Goal: Task Accomplishment & Management: Use online tool/utility

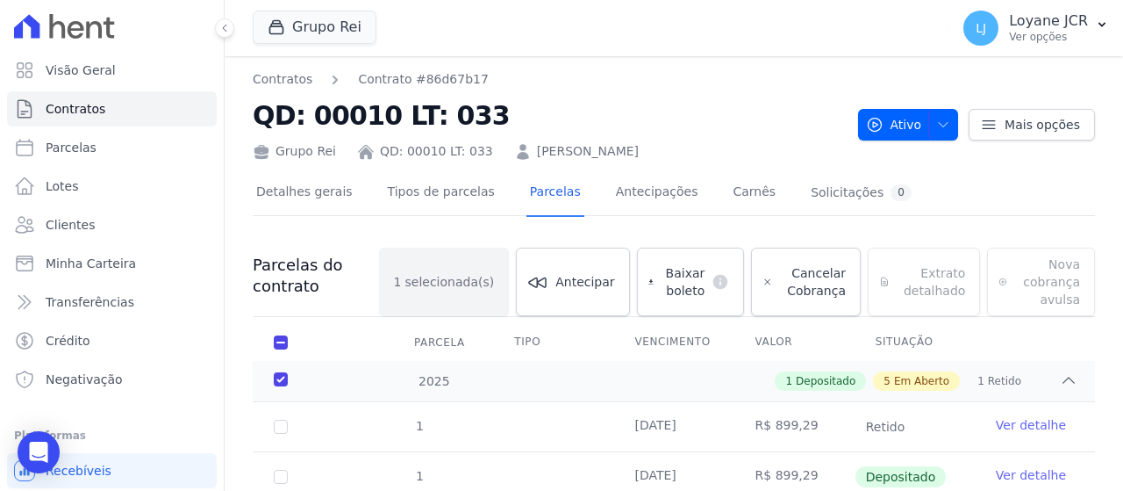
scroll to position [123, 0]
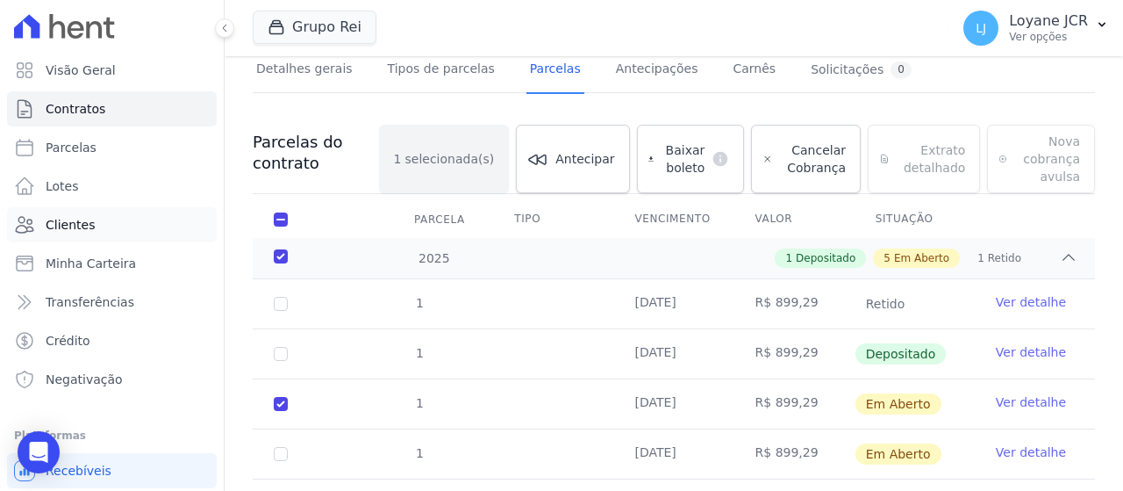
click at [134, 218] on link "Clientes" at bounding box center [112, 224] width 210 height 35
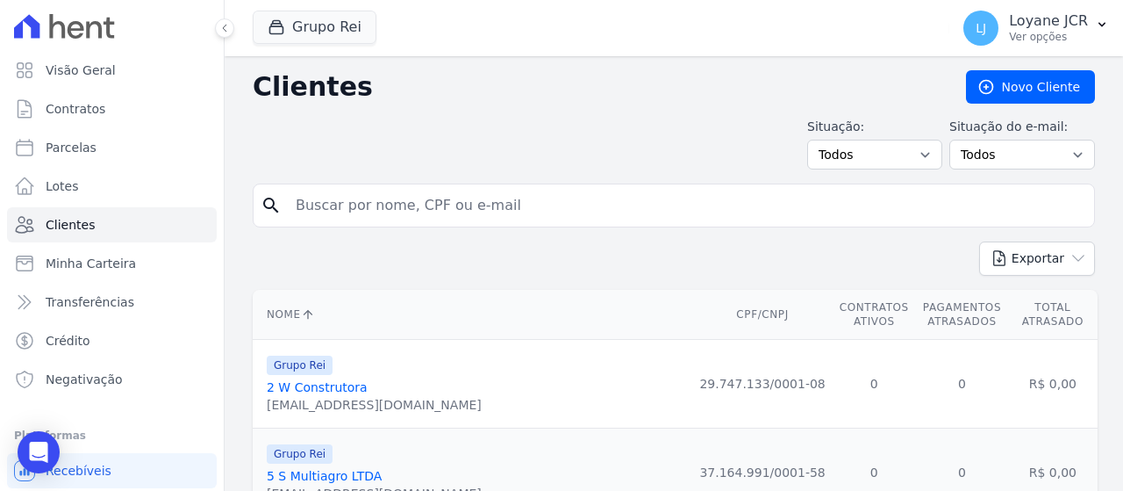
click at [520, 209] on input "search" at bounding box center [686, 205] width 802 height 35
paste input "[PERSON_NAME]"
type input "[PERSON_NAME]"
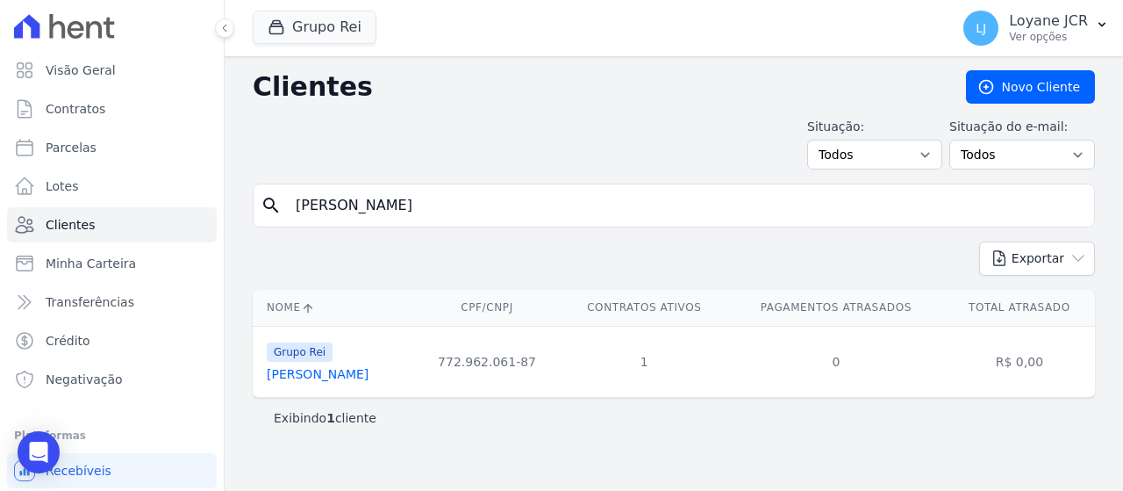
click at [362, 378] on link "[PERSON_NAME]" at bounding box center [318, 374] width 102 height 14
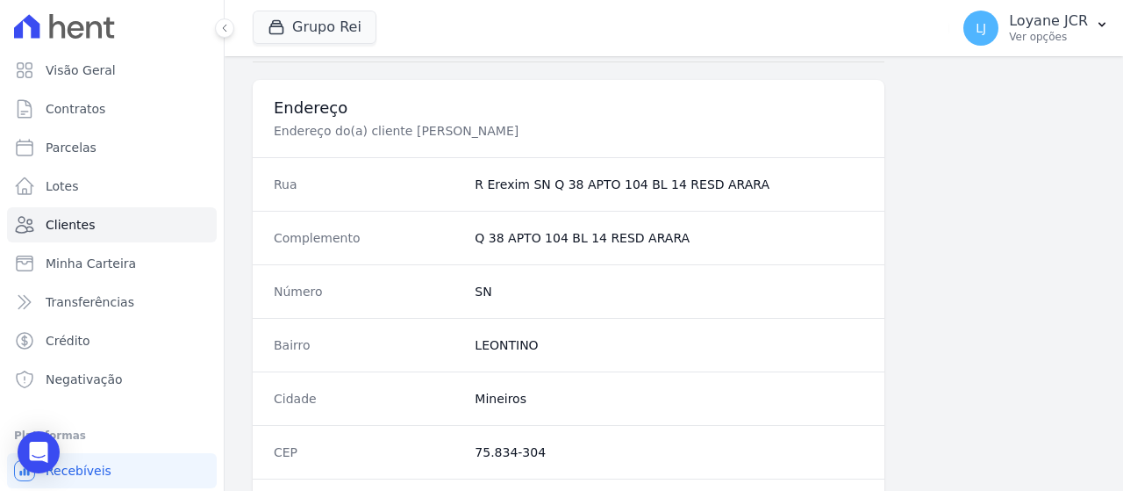
scroll to position [1238, 0]
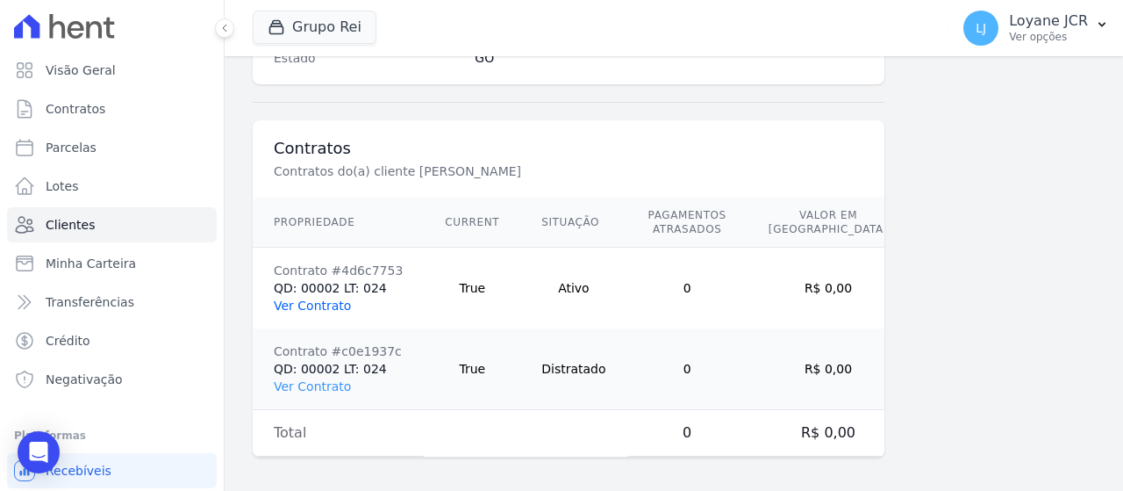
click at [313, 299] on link "Ver Contrato" at bounding box center [312, 305] width 77 height 14
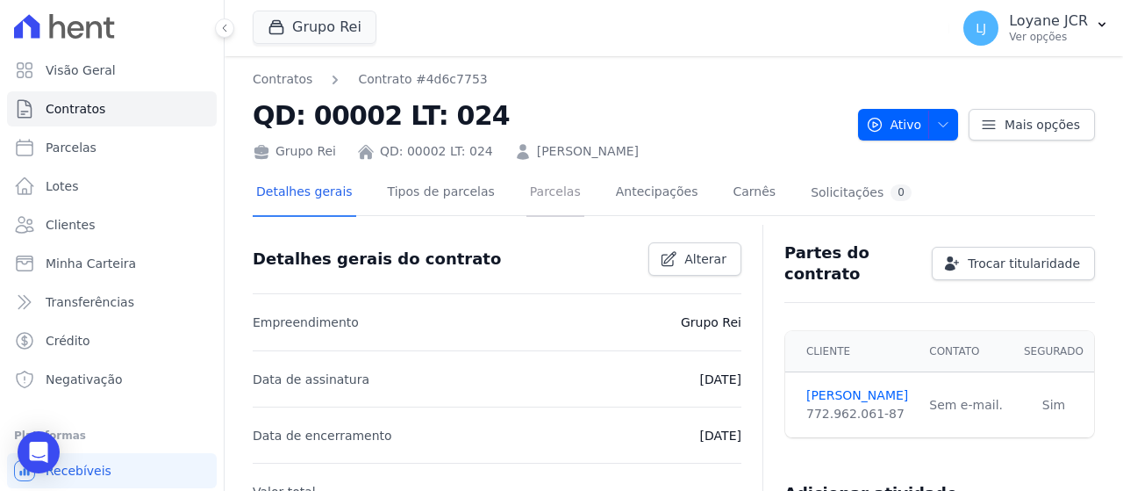
click at [535, 190] on link "Parcelas" at bounding box center [556, 193] width 58 height 47
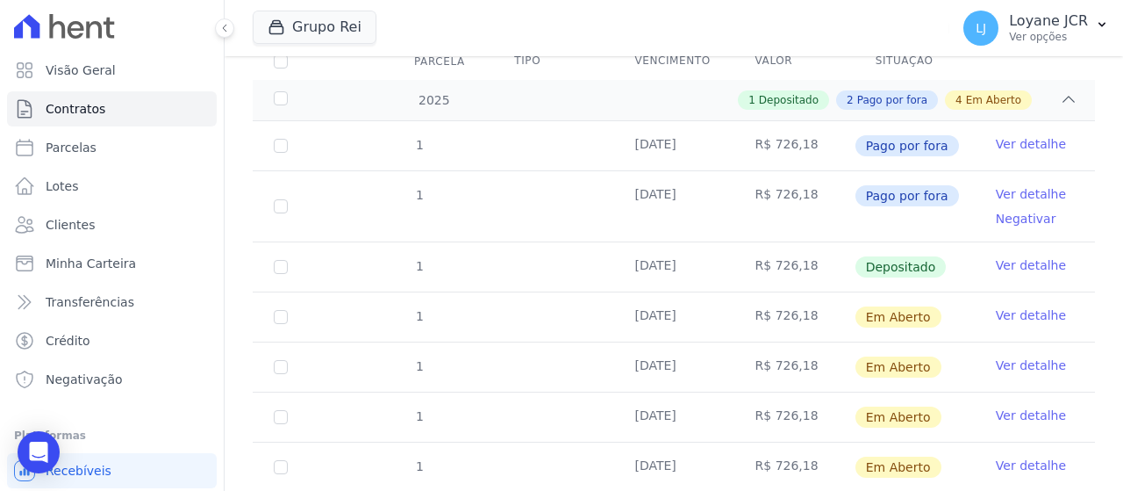
scroll to position [351, 0]
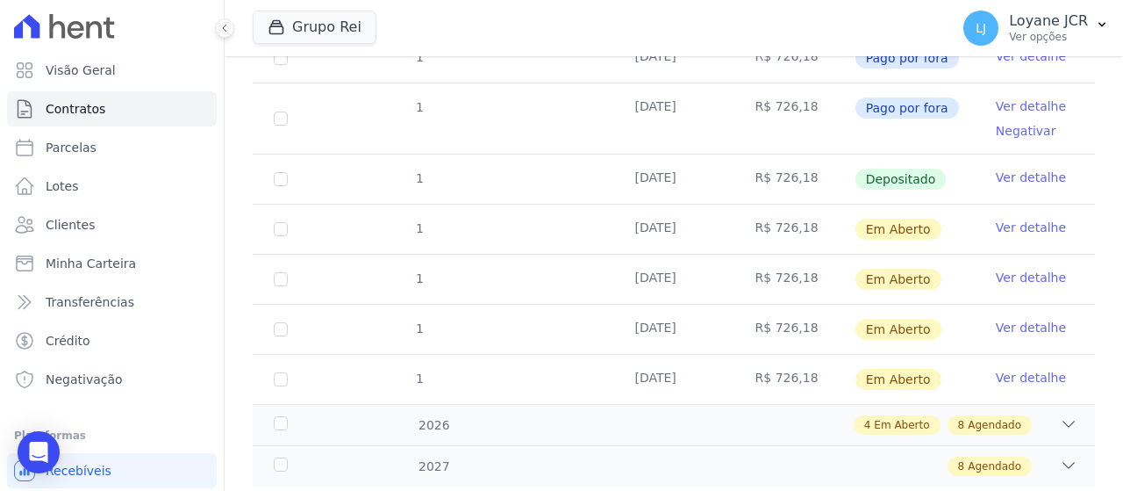
click at [272, 185] on td "1" at bounding box center [281, 178] width 56 height 49
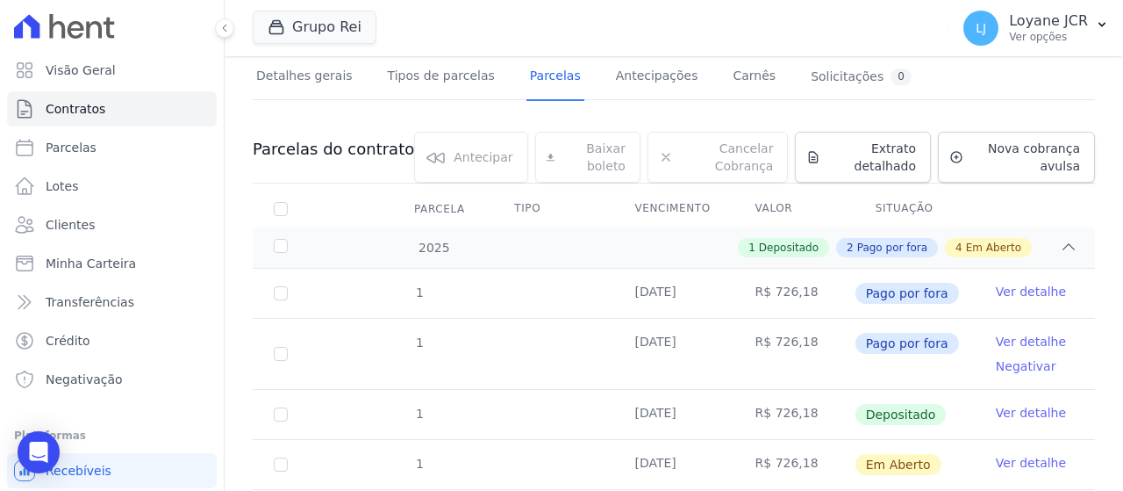
scroll to position [263, 0]
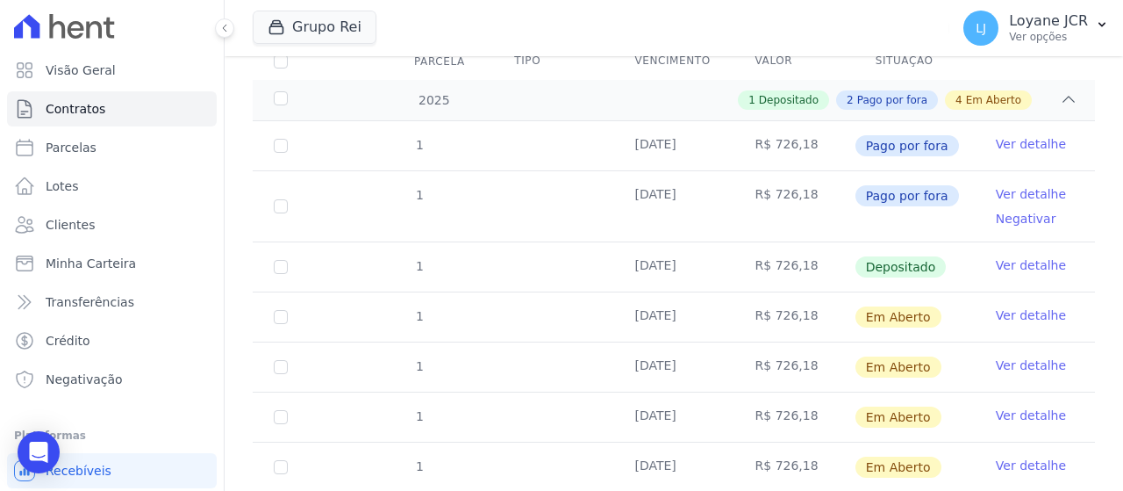
click at [821, 208] on td "R$ 726,18" at bounding box center [795, 206] width 120 height 70
click at [795, 302] on td "R$ 726,18" at bounding box center [795, 316] width 120 height 49
click at [533, 303] on td at bounding box center [553, 316] width 120 height 49
click at [98, 153] on link "Parcelas" at bounding box center [112, 147] width 210 height 35
select select
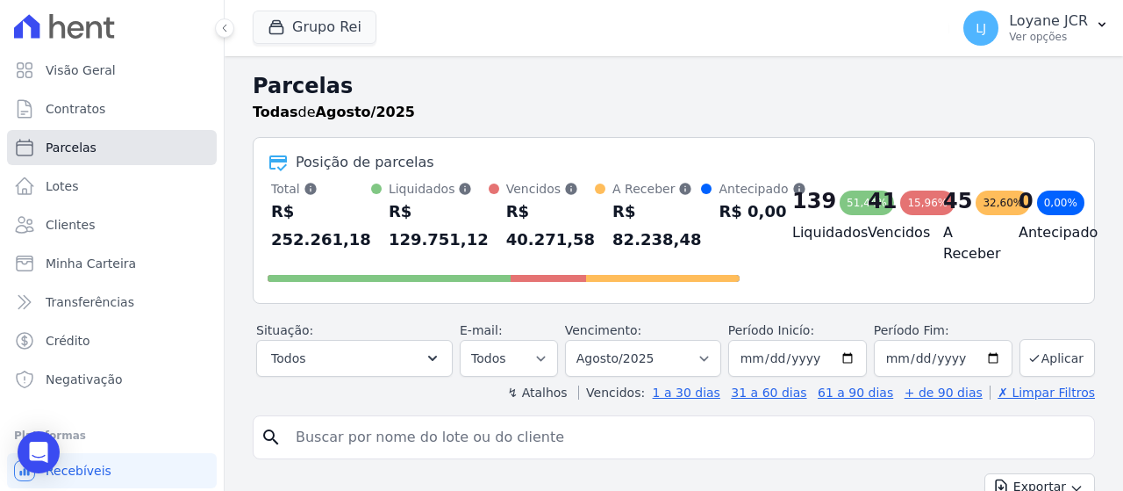
click at [103, 141] on link "Parcelas" at bounding box center [112, 147] width 210 height 35
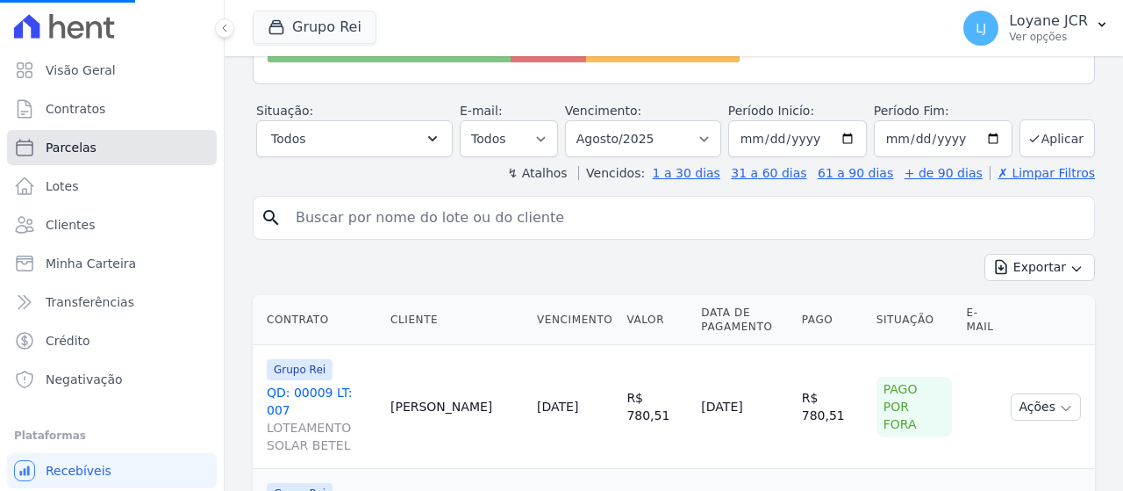
scroll to position [263, 0]
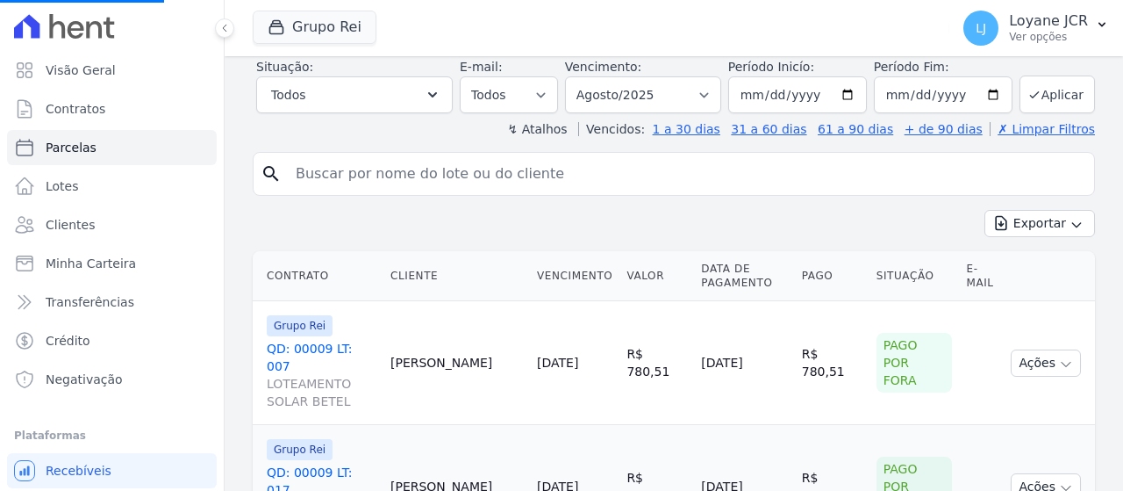
click at [389, 174] on input "search" at bounding box center [686, 173] width 802 height 35
select select
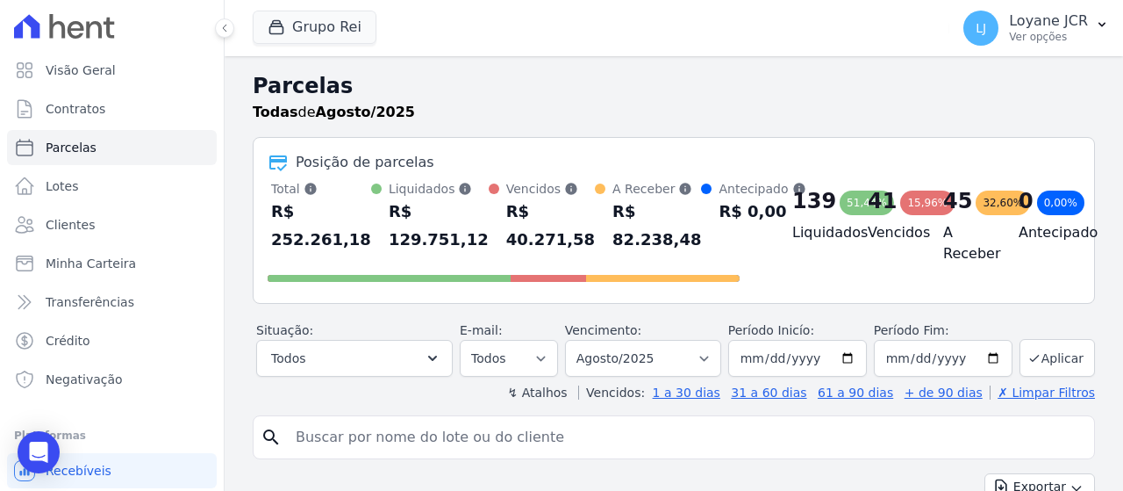
drag, startPoint x: 512, startPoint y: 408, endPoint x: 511, endPoint y: 435, distance: 27.2
click at [511, 437] on input "search" at bounding box center [686, 437] width 802 height 35
paste input "[PERSON_NAME]"
type input "[PERSON_NAME]"
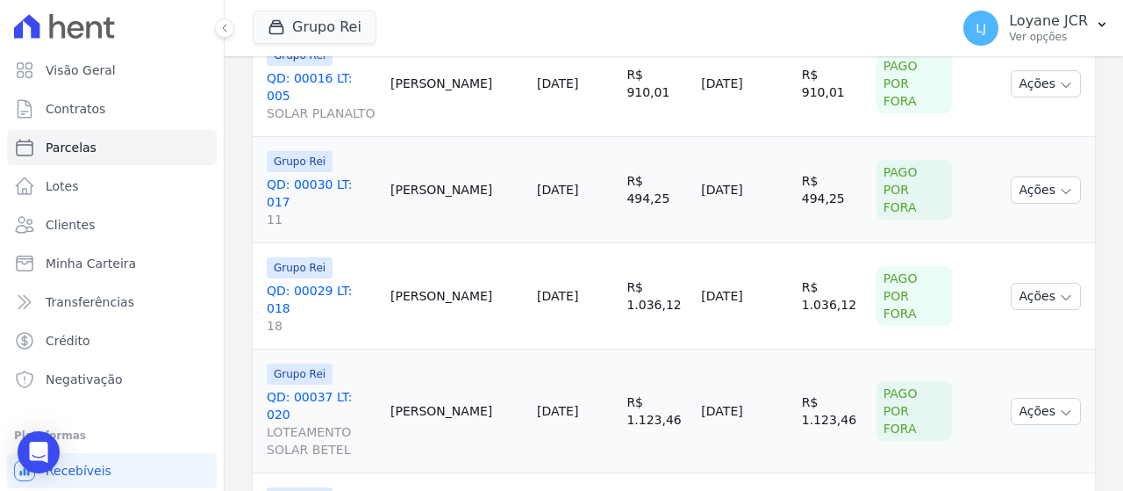
scroll to position [790, 0]
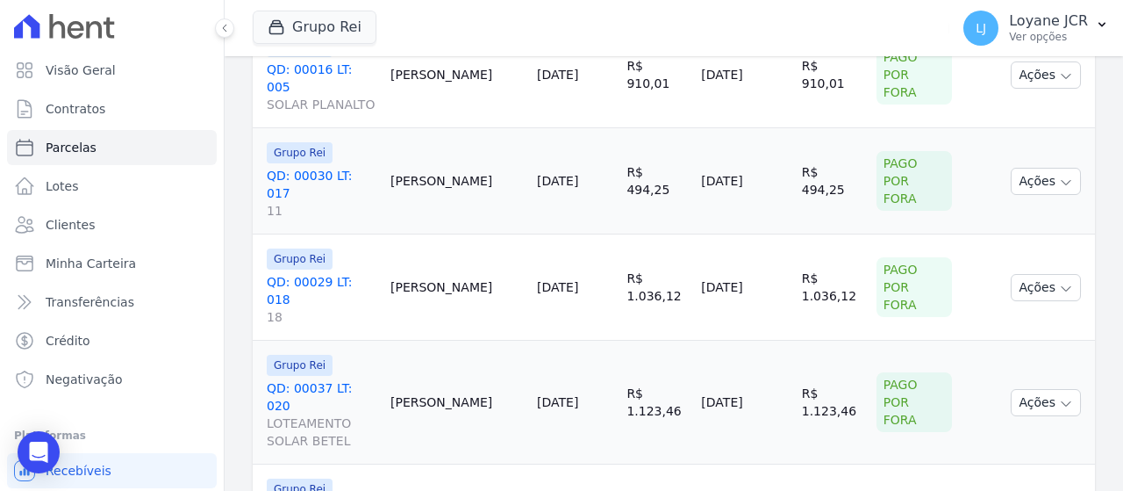
select select
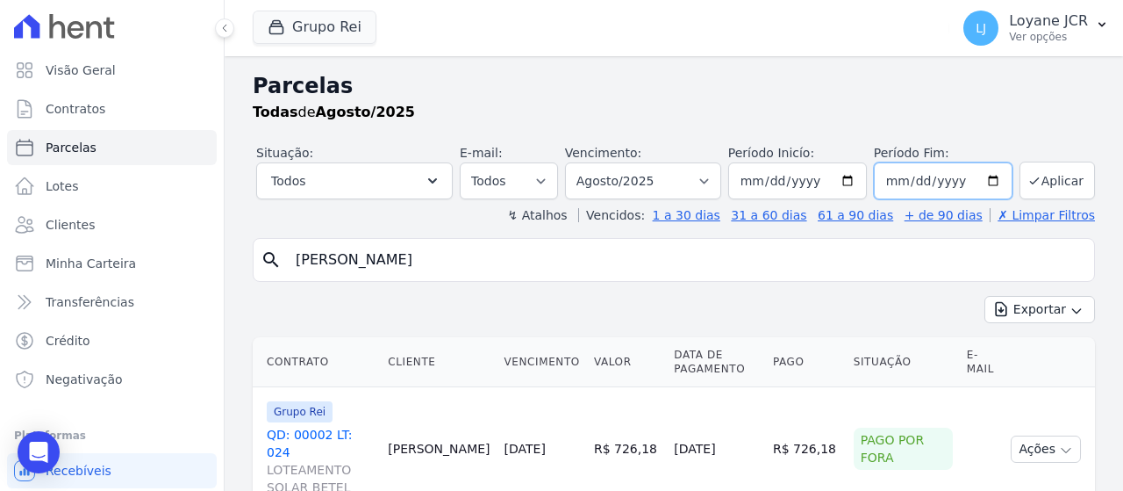
click at [929, 180] on input "[DATE]" at bounding box center [943, 180] width 139 height 37
click at [988, 180] on input "[DATE]" at bounding box center [943, 180] width 139 height 37
type input "[DATE]"
click at [1043, 197] on button "Aplicar" at bounding box center [1057, 180] width 75 height 38
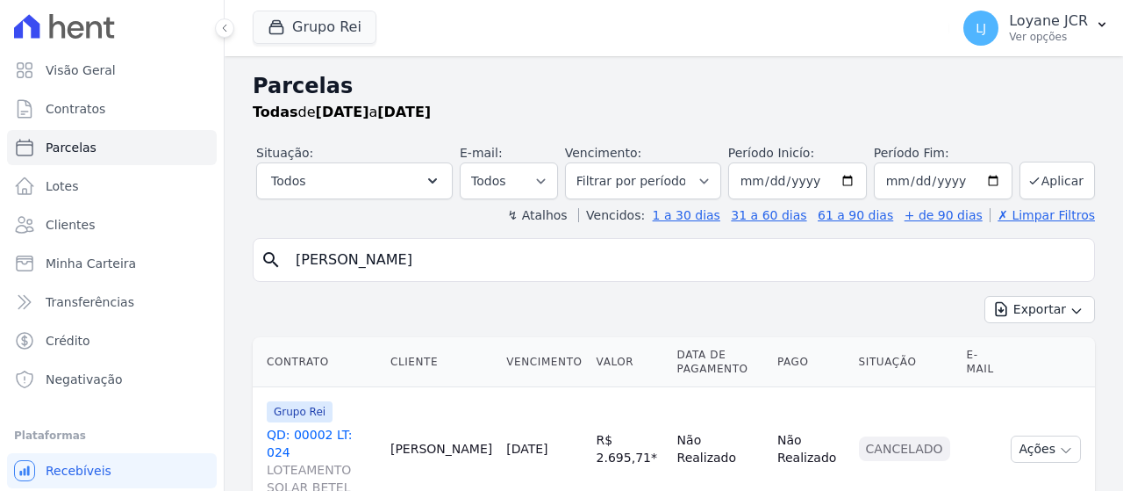
select select
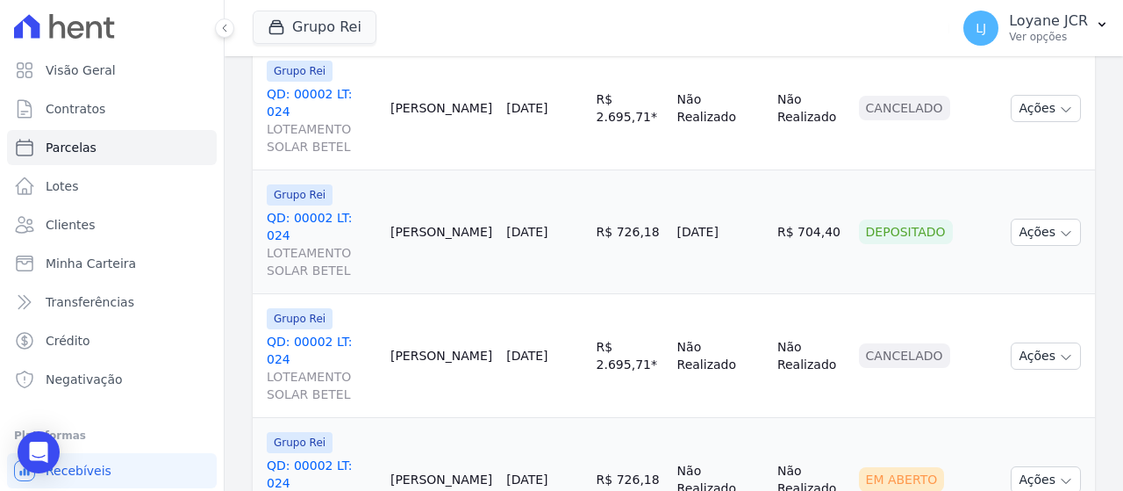
scroll to position [370, 0]
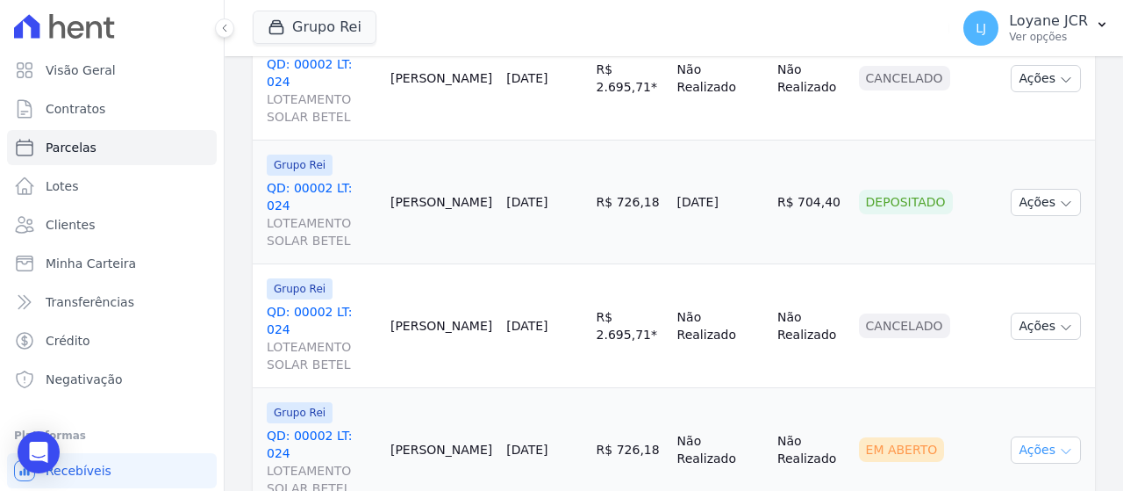
click at [1027, 436] on button "Ações" at bounding box center [1046, 449] width 70 height 27
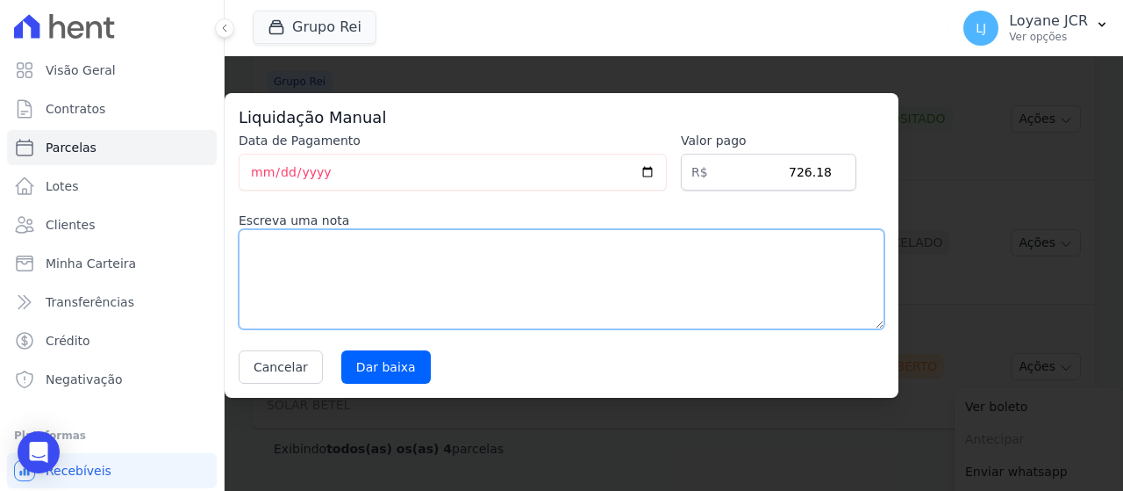
click at [385, 255] on textarea at bounding box center [562, 279] width 646 height 100
type textarea "Cancelado."
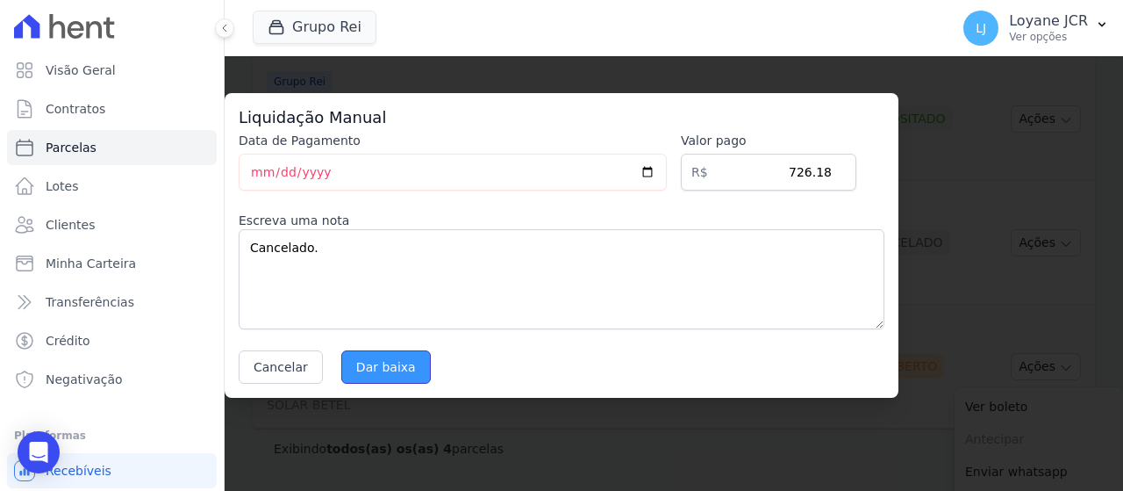
click at [385, 374] on input "Dar baixa" at bounding box center [386, 366] width 90 height 33
select select
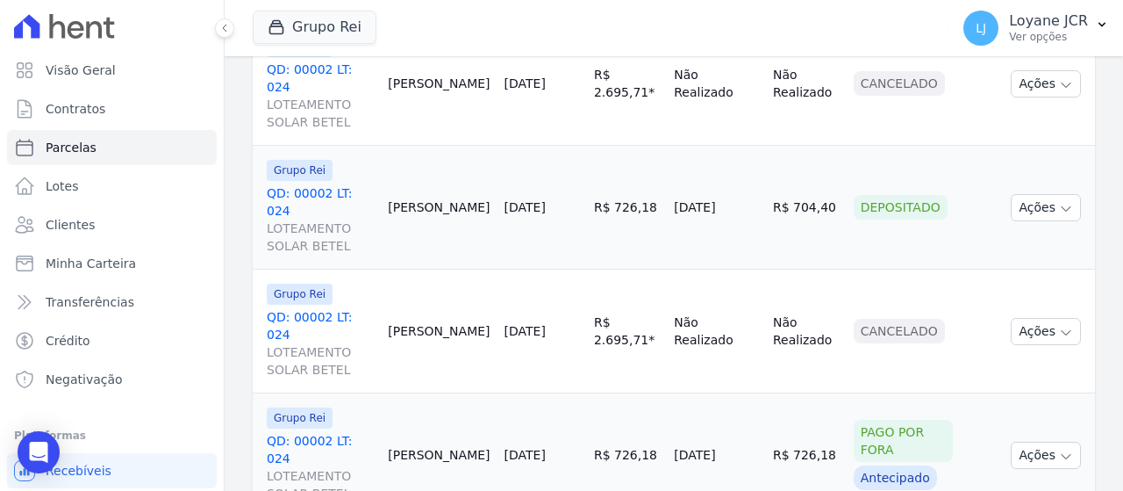
scroll to position [370, 0]
